Goal: Task Accomplishment & Management: Manage account settings

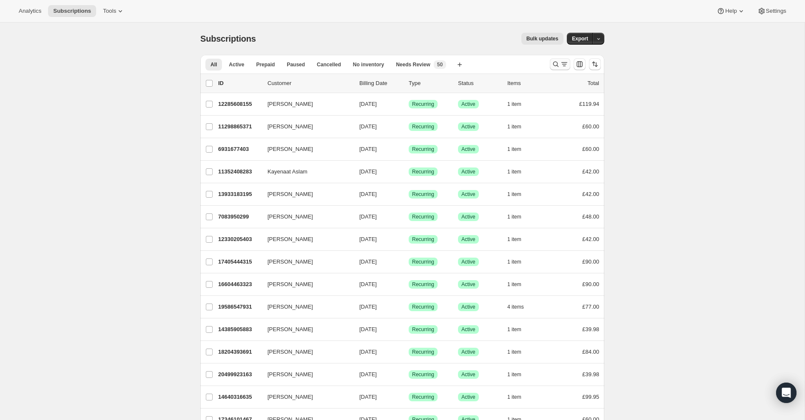
click at [555, 64] on icon "Search and filter results" at bounding box center [556, 64] width 9 height 9
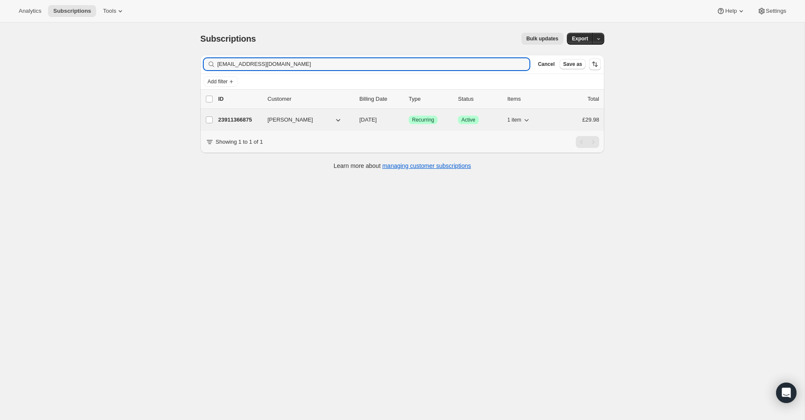
type input "[EMAIL_ADDRESS][DOMAIN_NAME]"
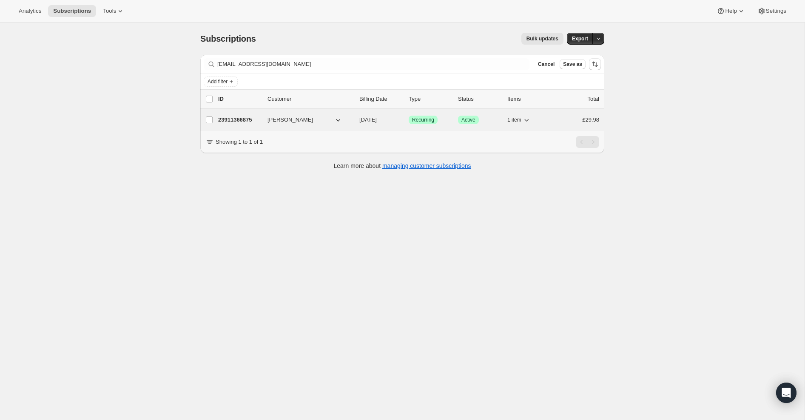
click at [242, 120] on p "23911366875" at bounding box center [239, 120] width 43 height 9
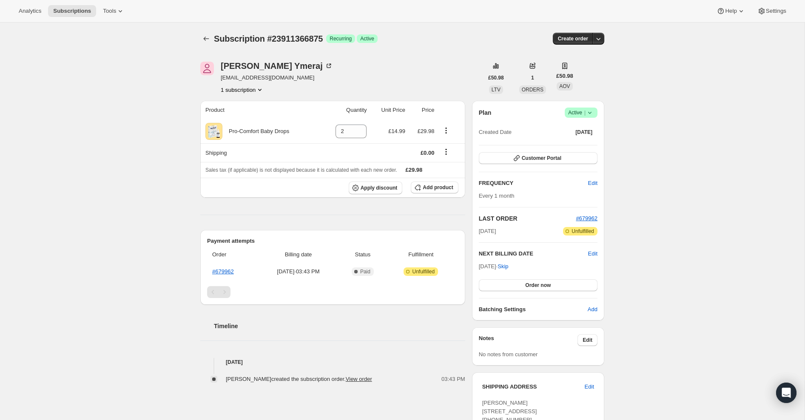
click at [592, 114] on icon at bounding box center [590, 112] width 9 height 9
click at [592, 142] on span "Cancel subscription" at bounding box center [579, 143] width 48 height 6
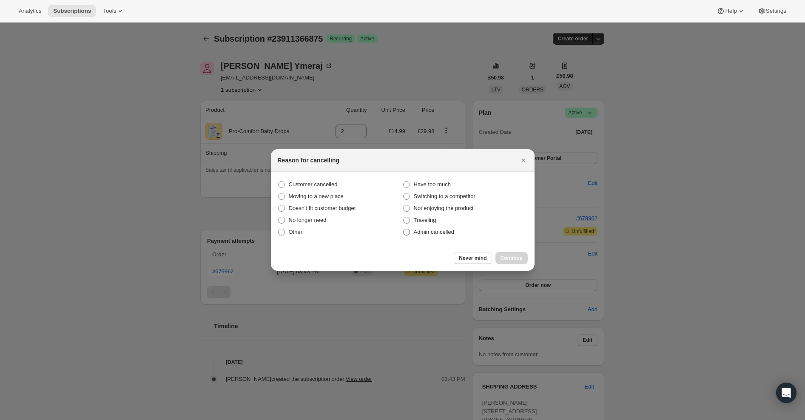
click at [410, 235] on label "Admin cancelled" at bounding box center [465, 232] width 125 height 12
click at [404, 229] on input "Admin cancelled" at bounding box center [403, 229] width 0 height 0
radio input "true"
click at [512, 257] on span "Continue" at bounding box center [512, 258] width 22 height 7
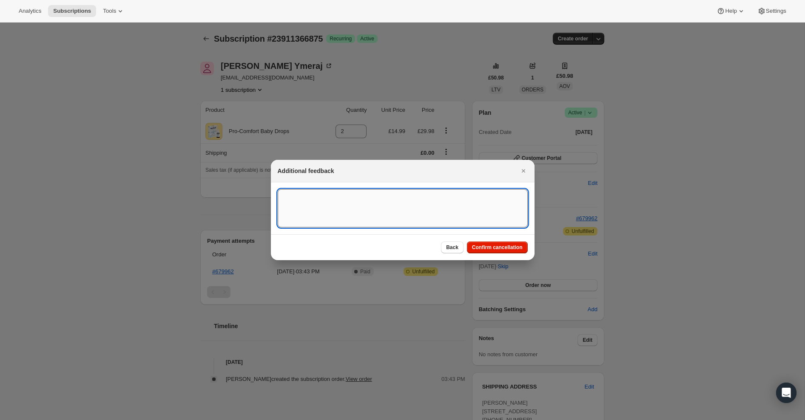
click at [393, 216] on textarea ":rbu:" at bounding box center [403, 208] width 250 height 38
type textarea "Overseas Order - [GEOGRAPHIC_DATA]"
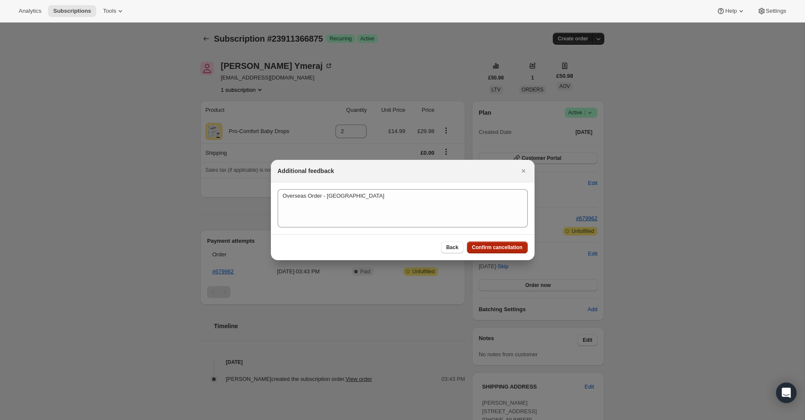
click at [494, 249] on span "Confirm cancellation" at bounding box center [497, 247] width 51 height 7
